Goal: Information Seeking & Learning: Learn about a topic

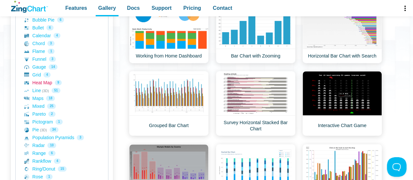
scroll to position [159, 0]
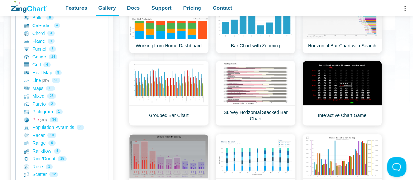
click at [33, 118] on link "Pie (3D) 34" at bounding box center [61, 120] width 75 height 8
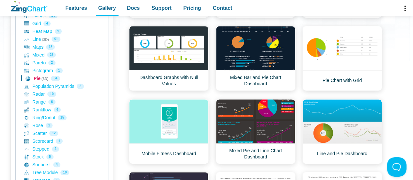
scroll to position [209, 0]
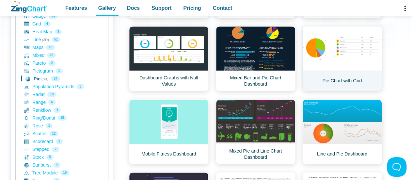
click at [323, 55] on link "Pie Chart with Grid" at bounding box center [342, 58] width 80 height 65
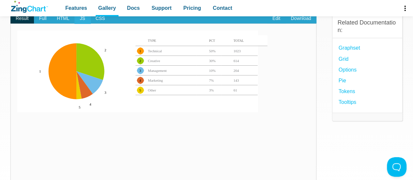
click at [81, 18] on span "JS" at bounding box center [82, 18] width 16 height 10
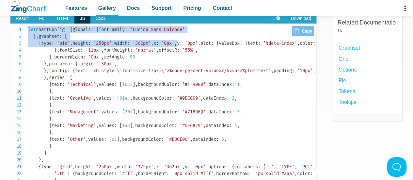
drag, startPoint x: 28, startPoint y: 28, endPoint x: 90, endPoint y: 92, distance: 89.6
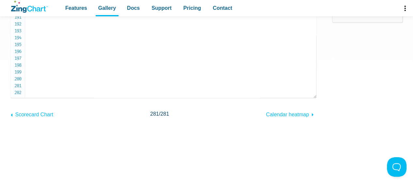
scroll to position [167, 0]
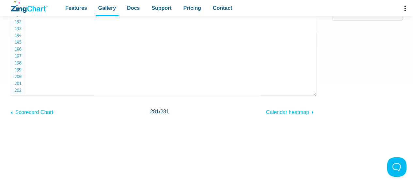
copy code "let chartConfig = { globals : { fontFamily : 'Lucida Sans Unicode' } , graphset…"
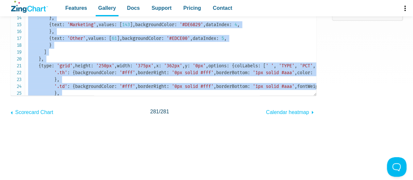
scroll to position [0, 0]
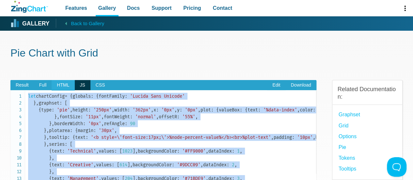
click at [65, 84] on span "HTML" at bounding box center [63, 85] width 23 height 10
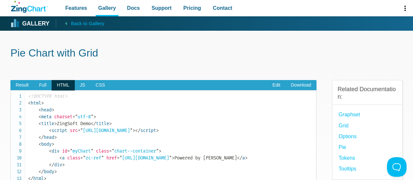
scroll to position [55, 0]
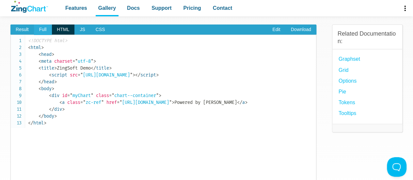
click at [44, 31] on span "Full" at bounding box center [43, 29] width 18 height 10
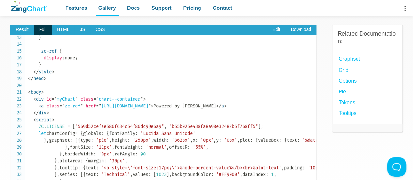
scroll to position [99, 0]
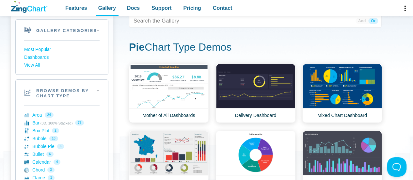
scroll to position [127, 0]
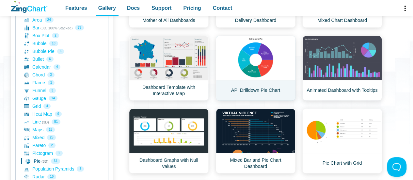
click at [278, 42] on link "API Drilldown Pie Chart" at bounding box center [256, 68] width 80 height 65
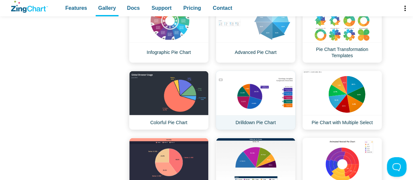
scroll to position [530, 0]
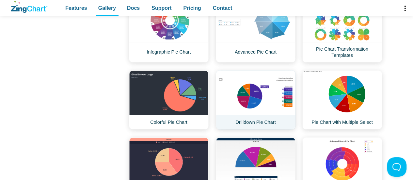
click at [252, 95] on link "Drilldown Pie Chart" at bounding box center [256, 99] width 80 height 59
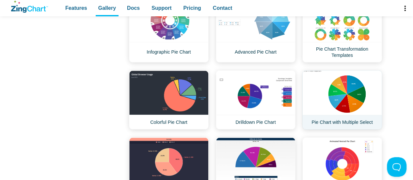
click at [357, 102] on link "Pie Chart with Multiple Select" at bounding box center [342, 99] width 80 height 59
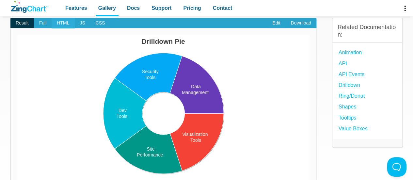
click at [67, 23] on span "HTML" at bounding box center [63, 23] width 23 height 10
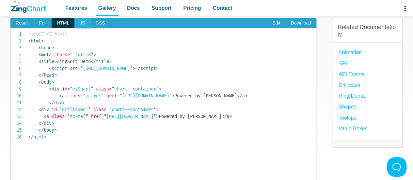
click at [81, 24] on span "JS" at bounding box center [82, 23] width 16 height 10
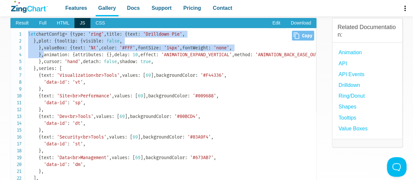
drag, startPoint x: 28, startPoint y: 34, endPoint x: 125, endPoint y: 128, distance: 135.5
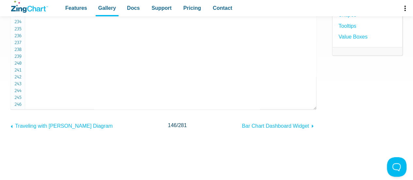
scroll to position [156, 0]
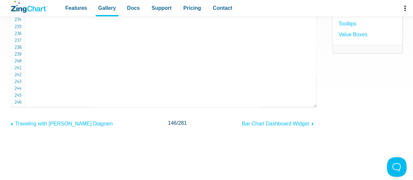
copy code "let chartConfig = { type : 'ring' , title : { text : 'Drilldown Pie' , } , plot…"
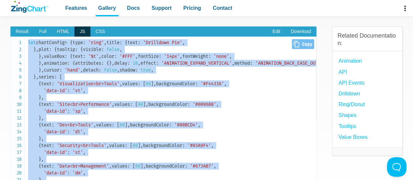
scroll to position [53, 0]
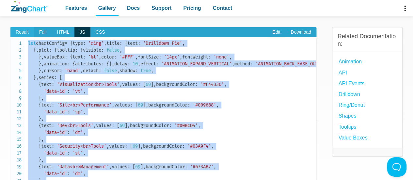
click at [27, 34] on span "Result" at bounding box center [22, 32] width 24 height 10
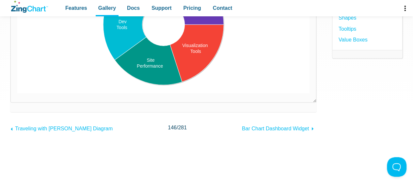
scroll to position [152, 0]
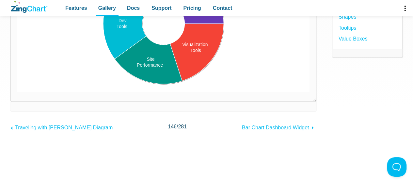
click at [17, 92] on area "App Content" at bounding box center [17, 92] width 0 height 0
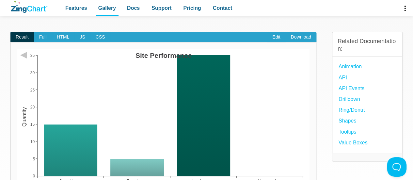
scroll to position [74, 0]
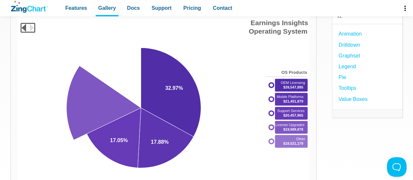
scroll to position [82, 0]
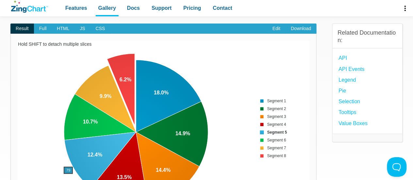
scroll to position [57, 0]
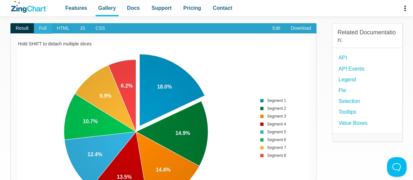
click at [46, 28] on span "Full" at bounding box center [43, 28] width 18 height 10
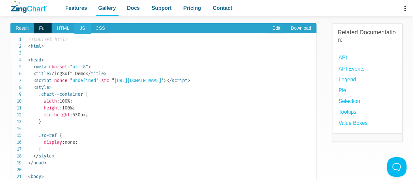
click at [77, 27] on span "JS" at bounding box center [82, 28] width 16 height 10
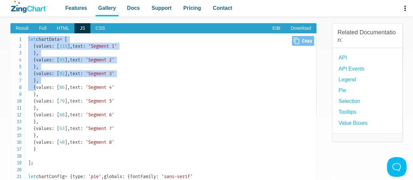
drag, startPoint x: 29, startPoint y: 39, endPoint x: 108, endPoint y: 125, distance: 117.1
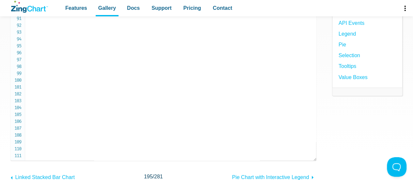
scroll to position [103, 0]
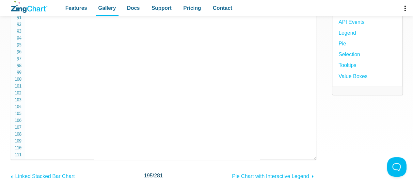
copy code "let chartData = [ { values : [ 115 ] , text : 'Segment 1' } , { values : [ 95 ]…"
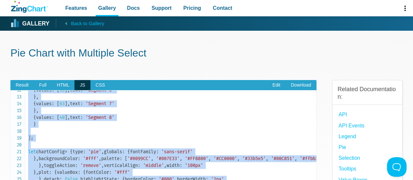
scroll to position [0, 0]
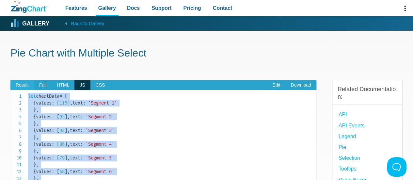
click at [23, 81] on span "Result" at bounding box center [22, 85] width 24 height 10
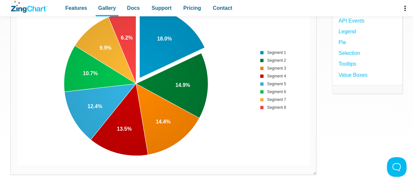
scroll to position [105, 0]
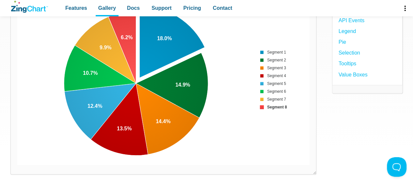
click at [17, 165] on area "App Content" at bounding box center [17, 165] width 0 height 0
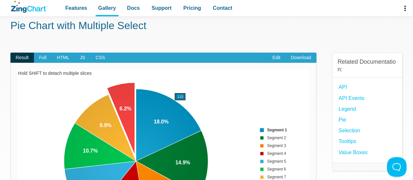
scroll to position [0, 0]
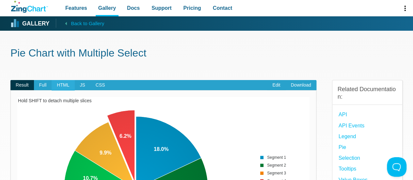
click at [68, 86] on span "HTML" at bounding box center [63, 85] width 23 height 10
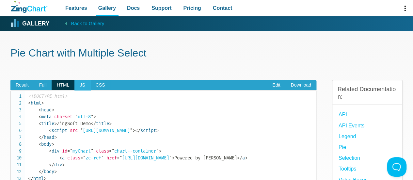
click at [85, 83] on span "JS" at bounding box center [82, 85] width 16 height 10
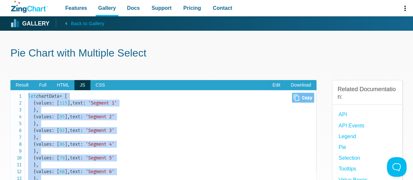
click at [59, 106] on span "[" at bounding box center [58, 103] width 3 height 6
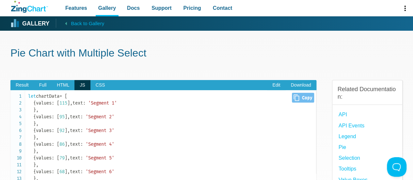
click at [72, 106] on span "," at bounding box center [71, 103] width 3 height 6
